Goal: Task Accomplishment & Management: Manage account settings

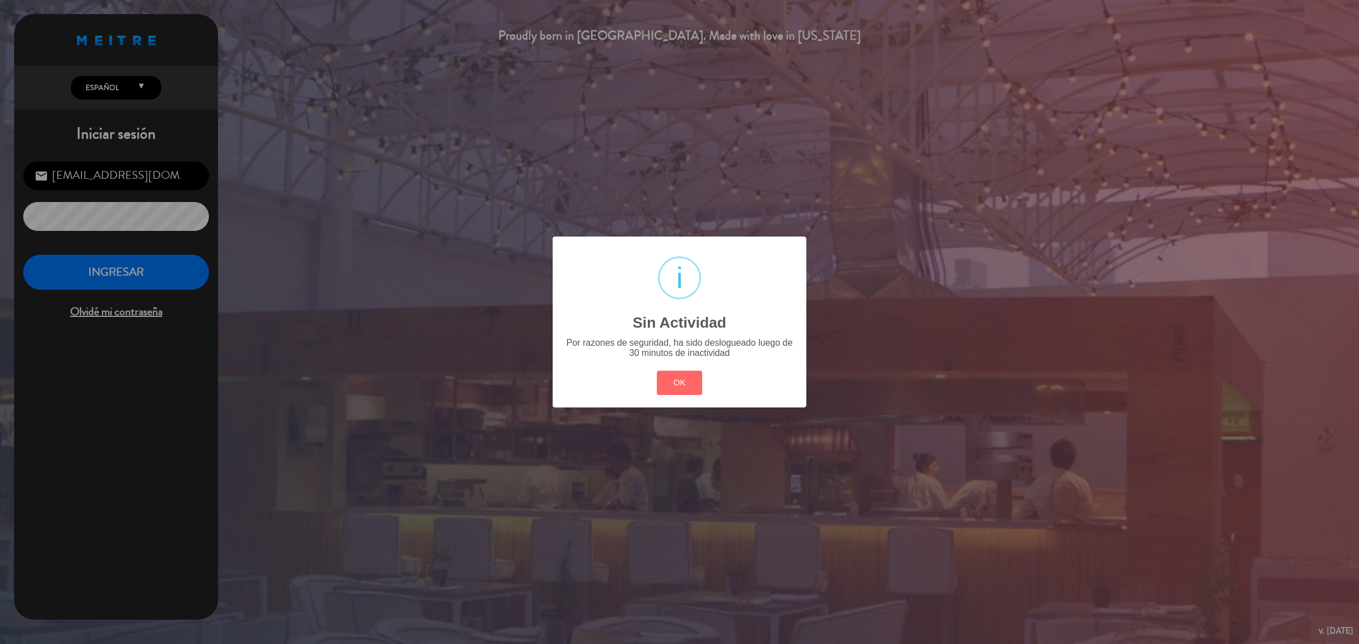
drag, startPoint x: 691, startPoint y: 378, endPoint x: 692, endPoint y: 429, distance: 51.0
click at [691, 378] on button "OK" at bounding box center [680, 383] width 46 height 24
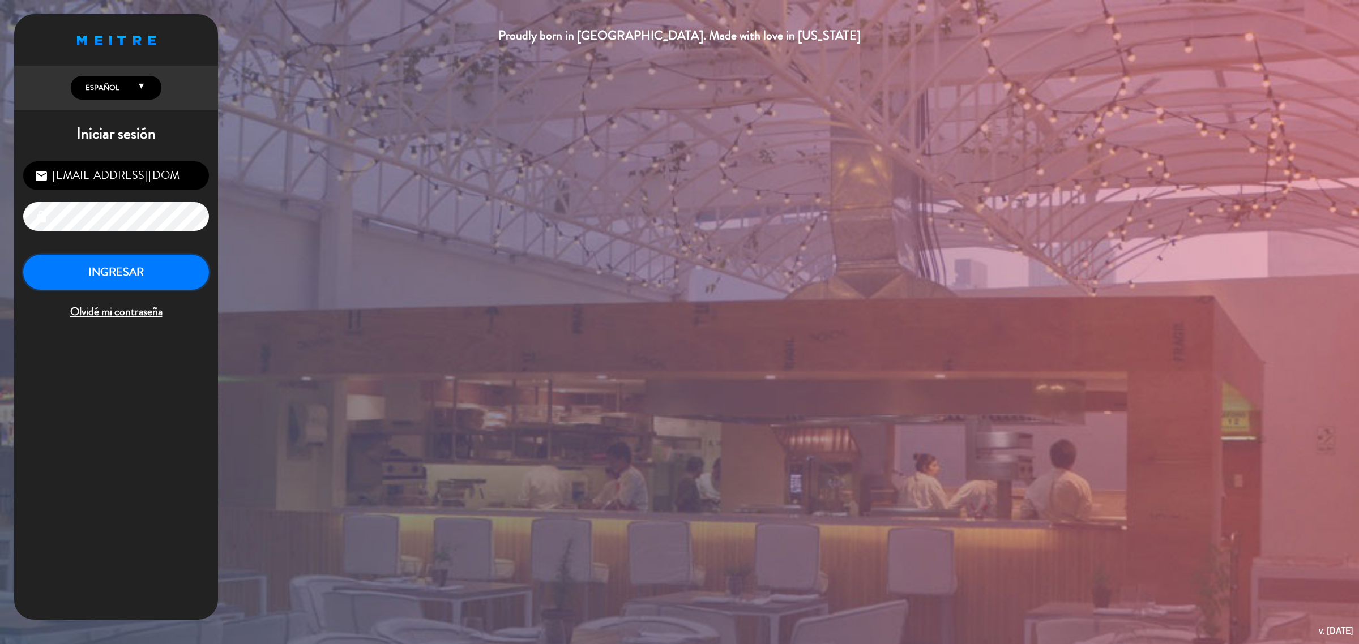
click at [89, 270] on button "INGRESAR" at bounding box center [116, 273] width 186 height 36
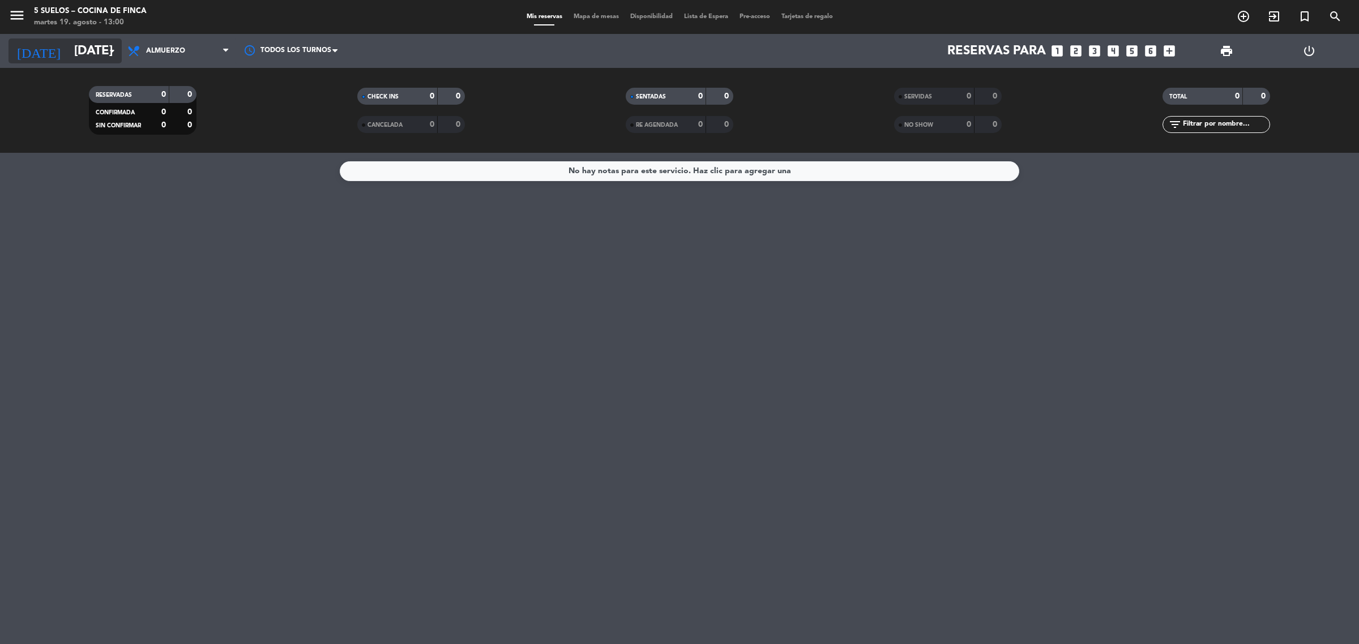
click at [92, 54] on input "[DATE]" at bounding box center [148, 51] width 158 height 25
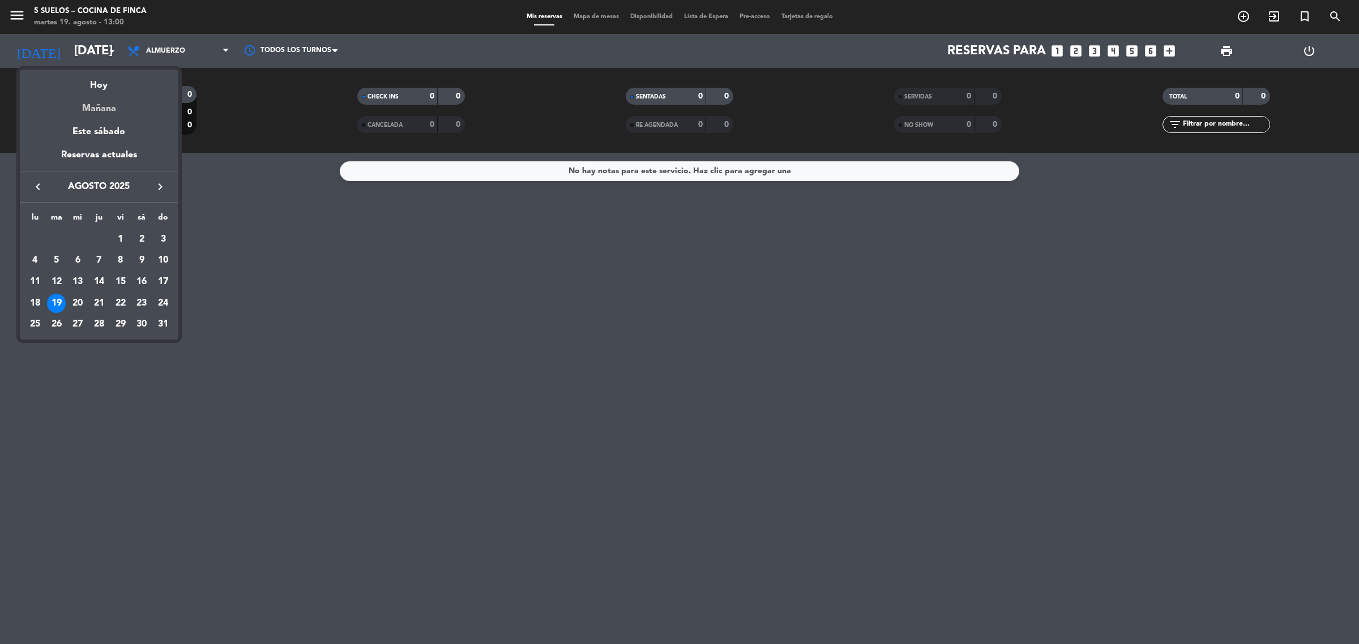
click at [118, 112] on div "Mañana" at bounding box center [99, 104] width 159 height 23
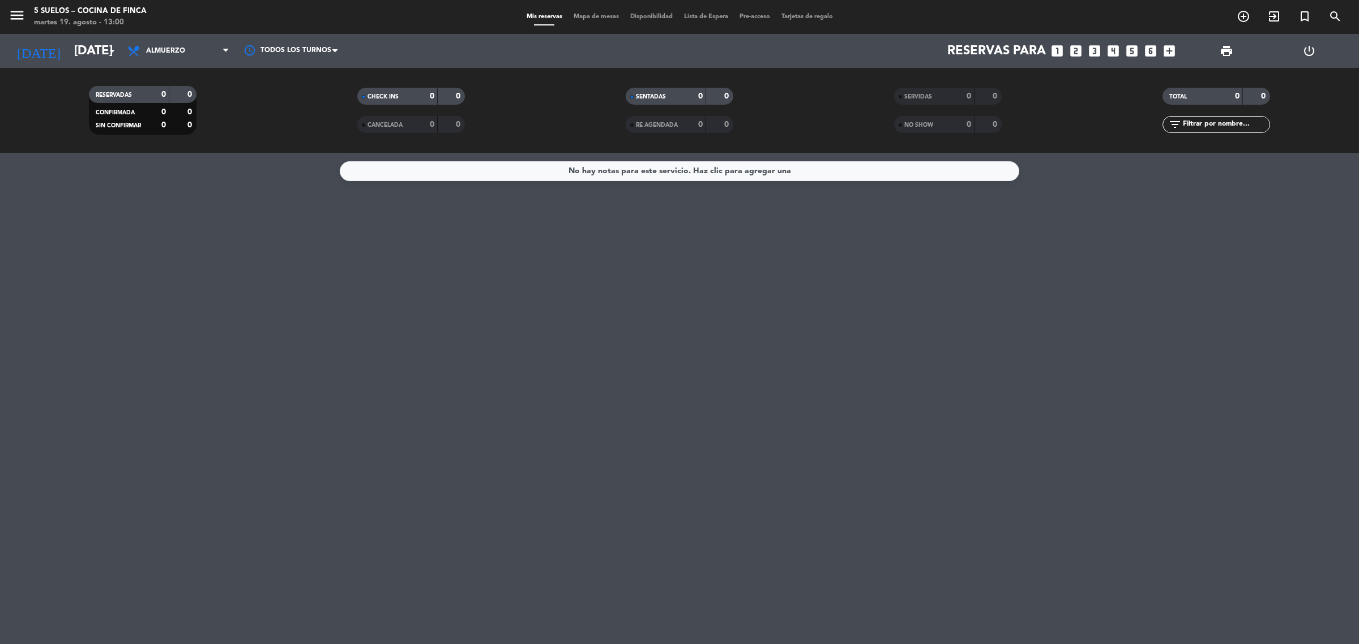
type input "mié. 20 ago."
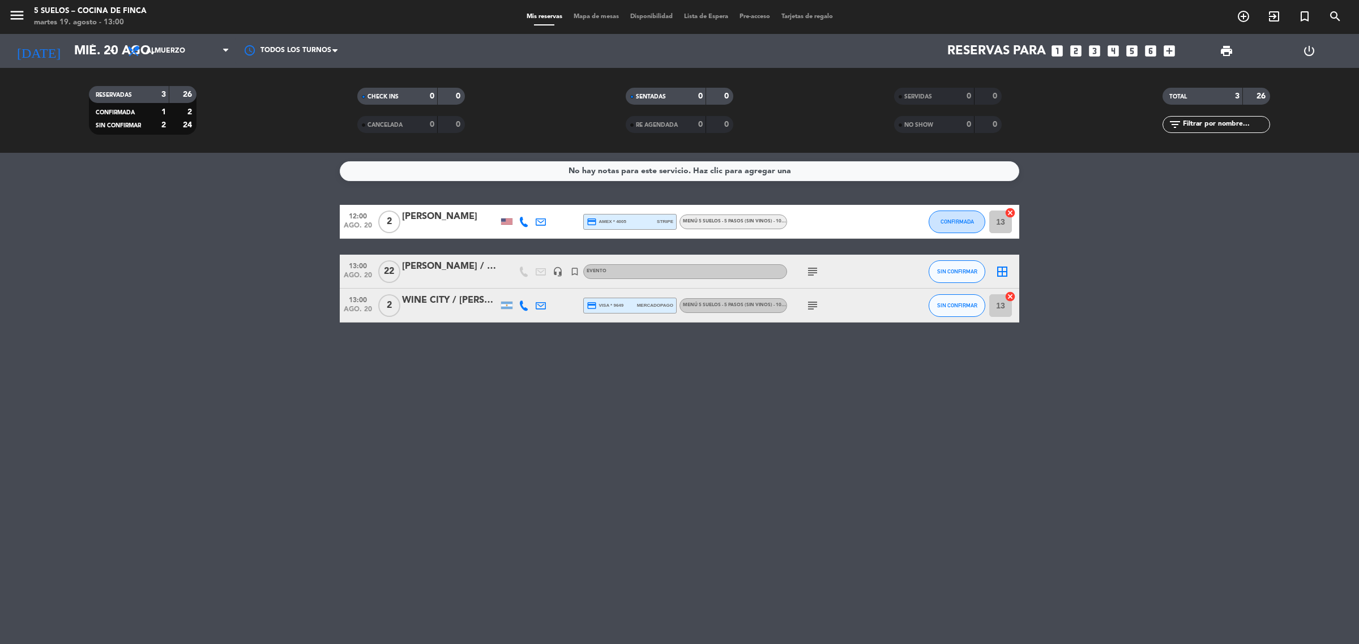
drag, startPoint x: 333, startPoint y: 215, endPoint x: 1071, endPoint y: 373, distance: 754.9
click at [1071, 373] on div "No hay notas para este servicio. Haz clic para agregar una 12:00 [DATE] 2 [PERS…" at bounding box center [679, 398] width 1359 height 491
click at [1066, 380] on div "No hay notas para este servicio. Haz clic para agregar una 12:00 [DATE] 2 [PERS…" at bounding box center [679, 398] width 1359 height 491
